Goal: Use online tool/utility: Utilize a website feature to perform a specific function

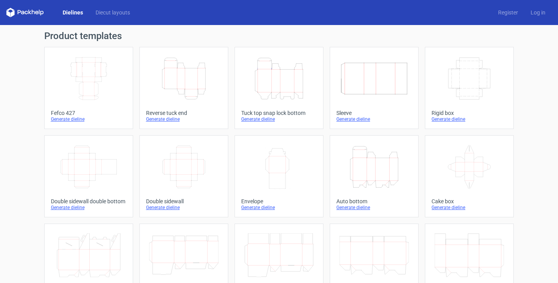
scroll to position [54, 0]
click at [258, 78] on icon "Height Depth Width" at bounding box center [278, 79] width 69 height 44
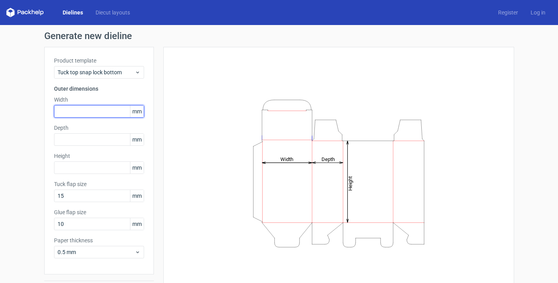
click at [103, 112] on input "text" at bounding box center [99, 111] width 90 height 13
drag, startPoint x: 78, startPoint y: 110, endPoint x: 13, endPoint y: 112, distance: 65.4
click at [13, 112] on div "Generate new dieline Product template Tuck top snap lock bottom Outer dimension…" at bounding box center [279, 165] width 558 height 281
type input "90"
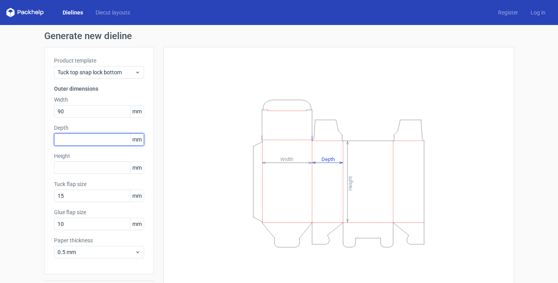
click at [58, 137] on input "text" at bounding box center [99, 139] width 90 height 13
type input "90"
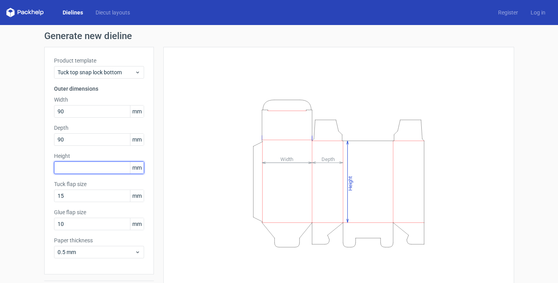
click at [90, 169] on input "text" at bounding box center [99, 168] width 90 height 13
type input "280"
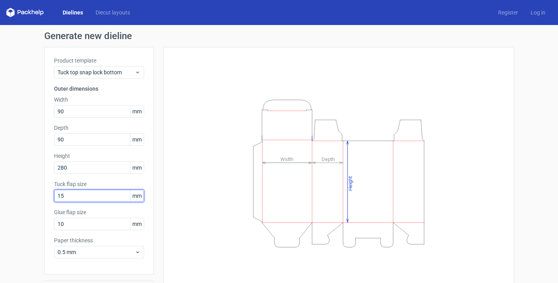
click at [89, 195] on input "15" at bounding box center [99, 196] width 90 height 13
drag, startPoint x: 89, startPoint y: 195, endPoint x: 65, endPoint y: 195, distance: 23.9
click at [65, 195] on input "15" at bounding box center [99, 196] width 90 height 13
type input "25"
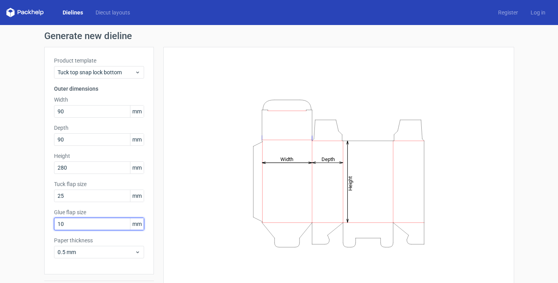
click at [75, 227] on input "10" at bounding box center [99, 224] width 90 height 13
type input "15"
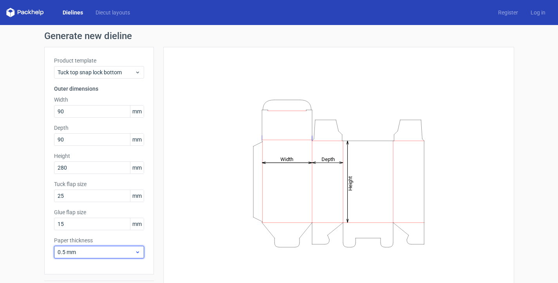
click at [76, 248] on div "0.5 mm" at bounding box center [99, 252] width 90 height 13
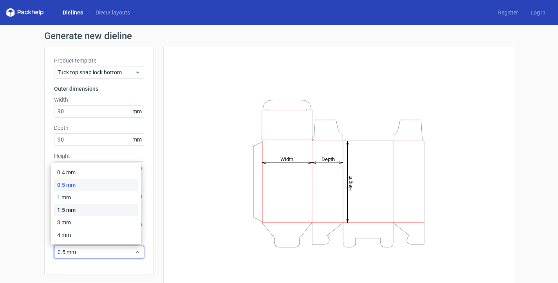
click at [79, 211] on div "1.5 mm" at bounding box center [96, 210] width 84 height 13
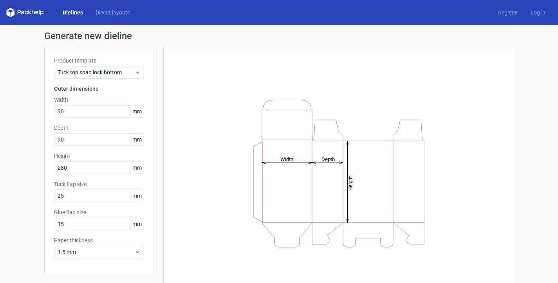
scroll to position [23, 0]
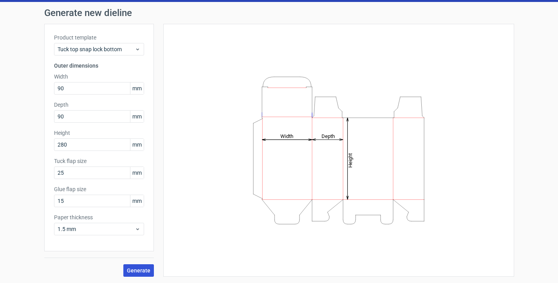
click at [133, 267] on button "Generate" at bounding box center [138, 271] width 31 height 13
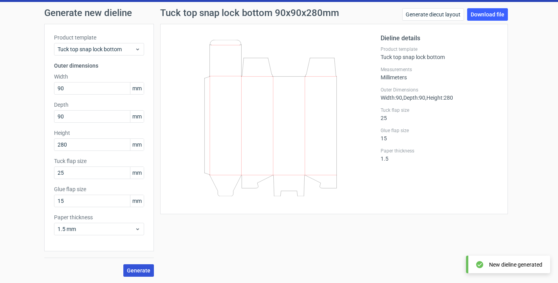
click at [487, 16] on link "Download file" at bounding box center [487, 14] width 41 height 13
